Goal: Use online tool/utility

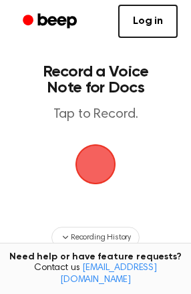
click at [99, 175] on span "button" at bounding box center [95, 164] width 37 height 37
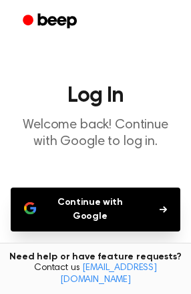
click at [71, 209] on button "Continue with Google" at bounding box center [95, 210] width 169 height 44
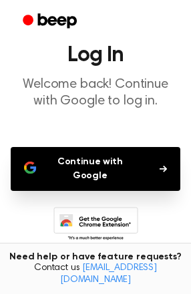
scroll to position [103, 0]
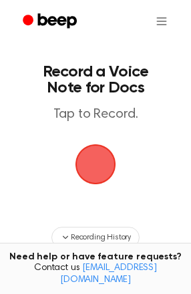
click at [114, 161] on span "button" at bounding box center [95, 164] width 37 height 37
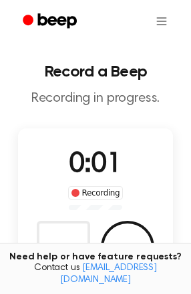
scroll to position [89, 0]
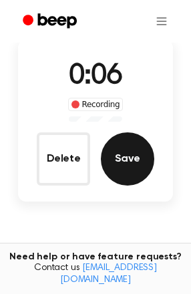
click at [134, 163] on button "Save" at bounding box center [127, 159] width 53 height 53
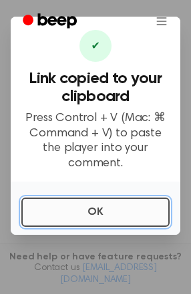
click at [117, 199] on button "OK" at bounding box center [95, 212] width 148 height 29
